Goal: Navigation & Orientation: Go to known website

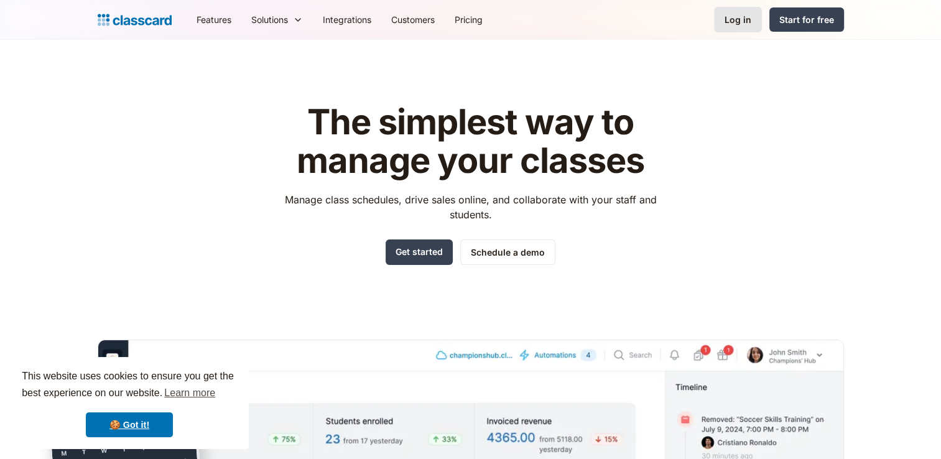
click at [737, 21] on div "Log in" at bounding box center [737, 19] width 27 height 13
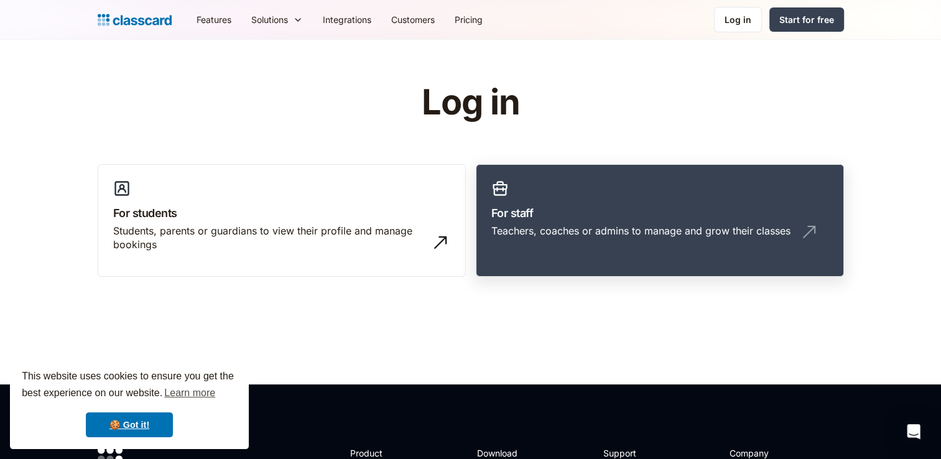
click at [612, 200] on link "For staff Teachers, coaches or admins to manage and grow their classes" at bounding box center [660, 220] width 368 height 113
